Goal: Task Accomplishment & Management: Use online tool/utility

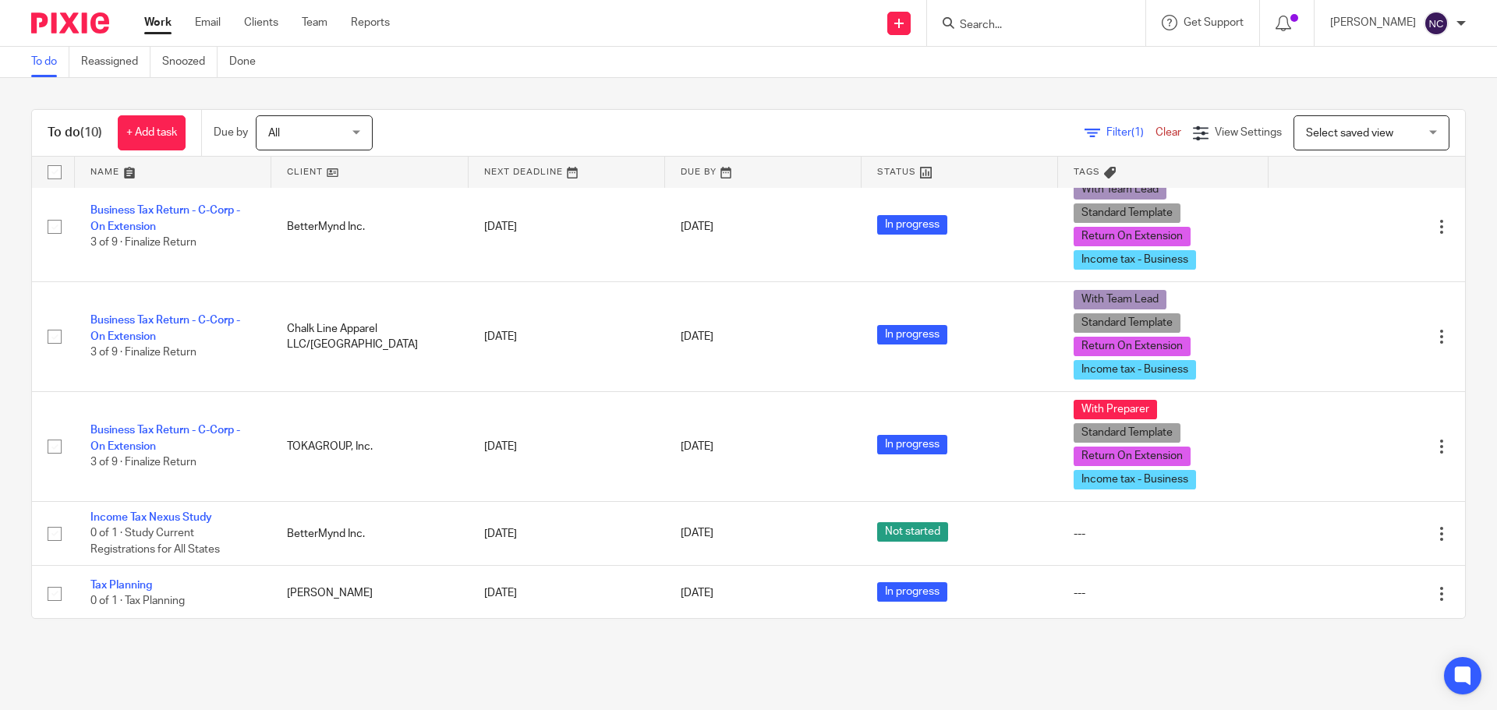
scroll to position [491, 0]
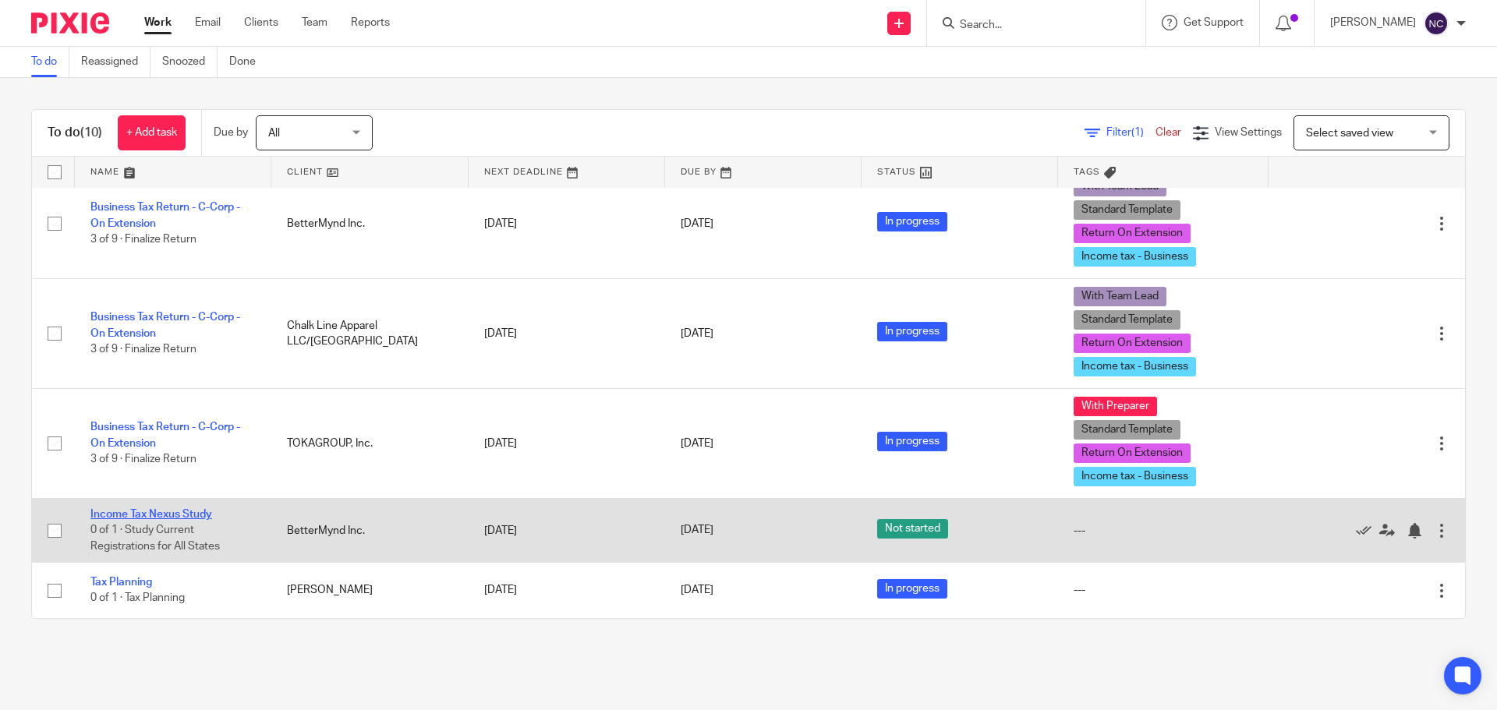
click at [175, 515] on link "Income Tax Nexus Study" at bounding box center [151, 514] width 122 height 11
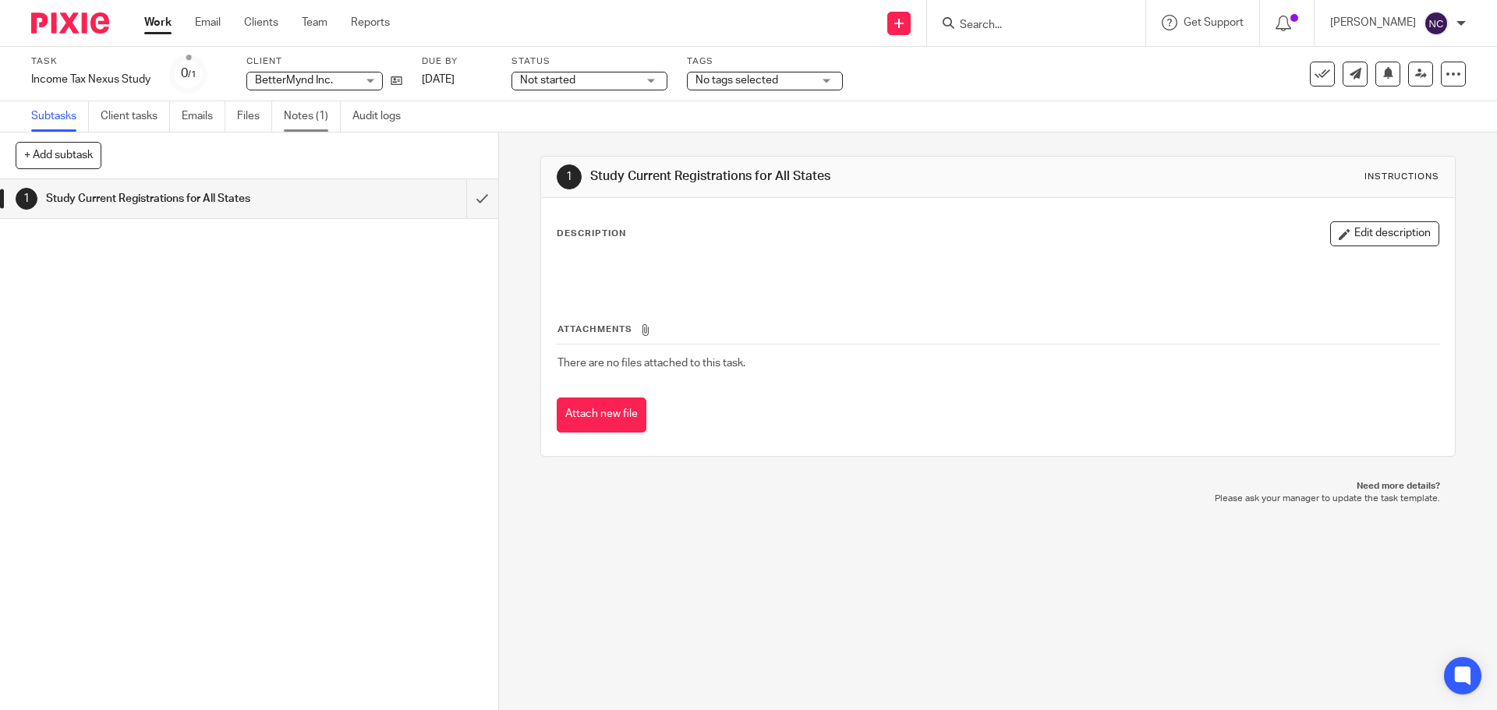
click at [295, 104] on link "Notes (1)" at bounding box center [312, 116] width 57 height 30
